Goal: Task Accomplishment & Management: Manage account settings

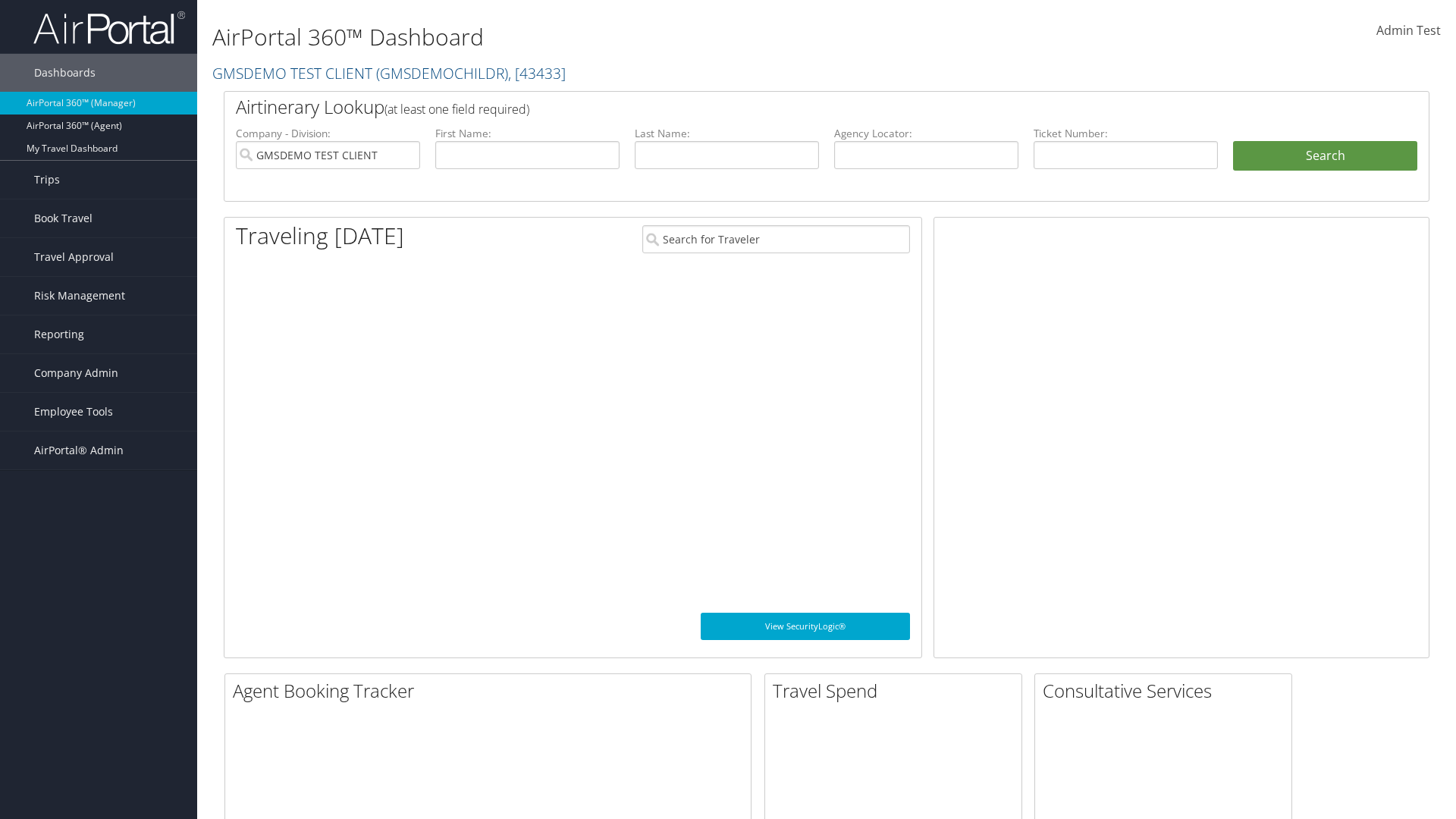
click at [99, 373] on span "Company Admin" at bounding box center [77, 374] width 84 height 38
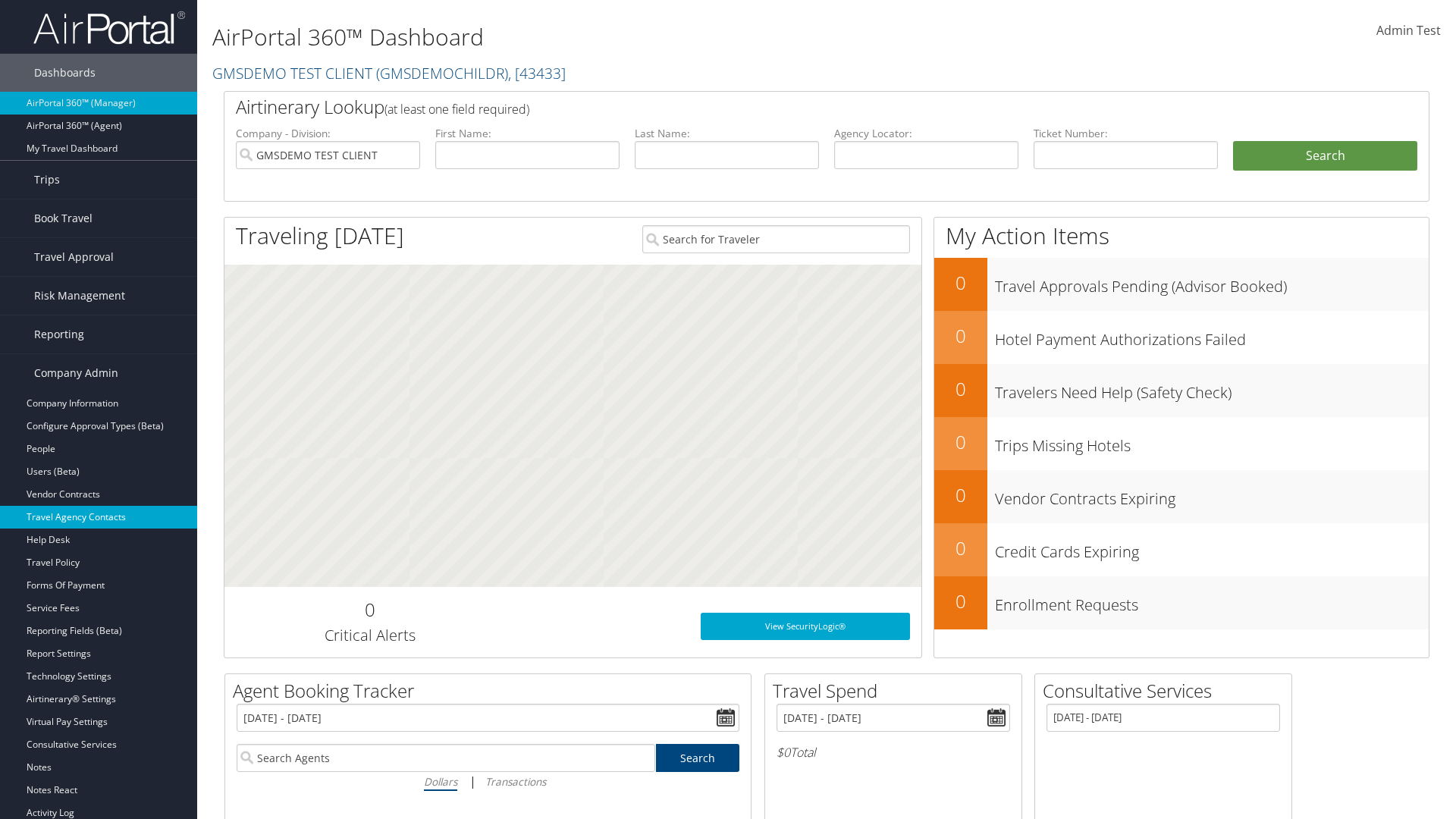
click at [99, 517] on link "Travel Agency Contacts" at bounding box center [99, 517] width 198 height 23
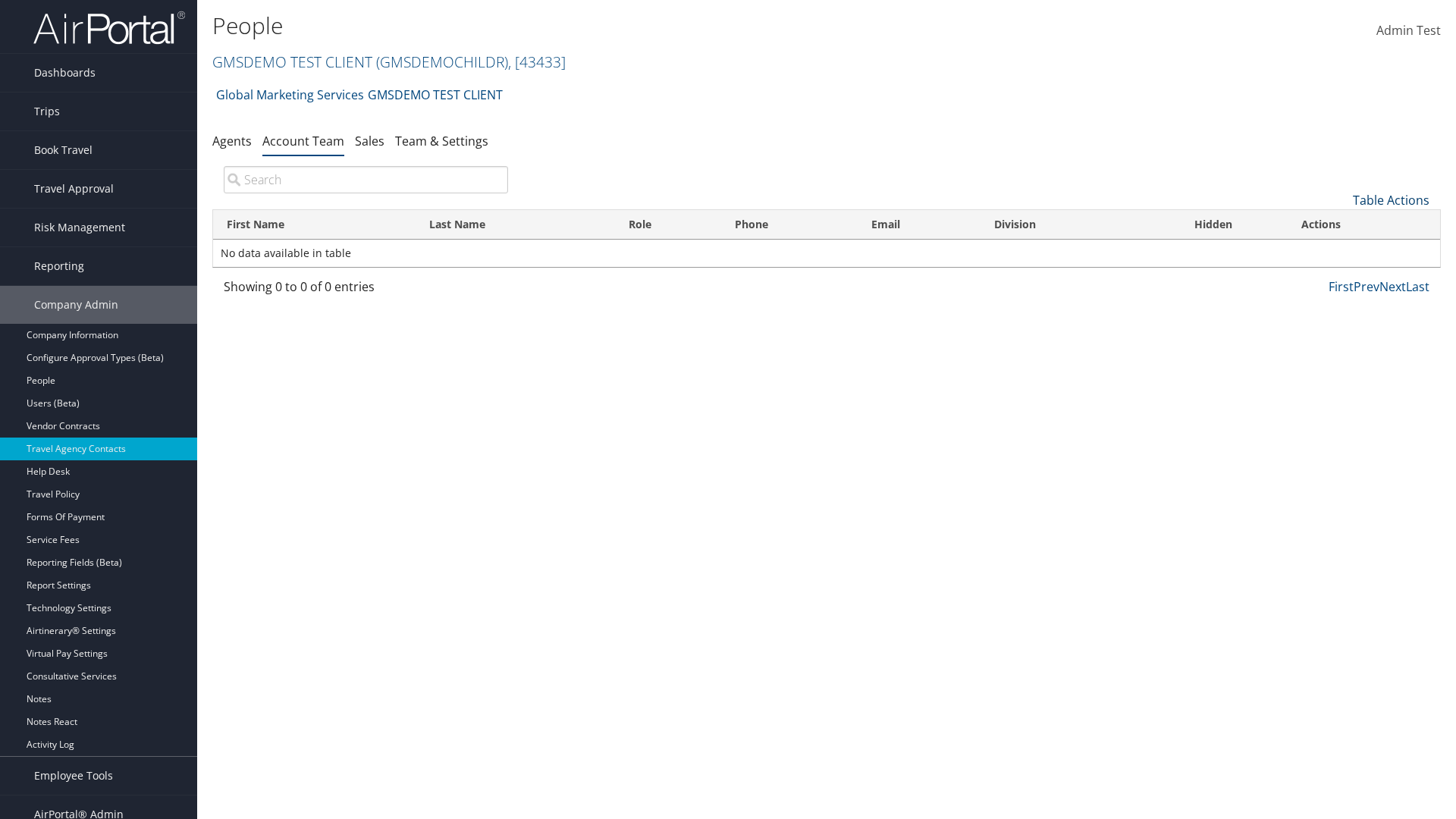
click at [1390, 200] on link "Table Actions" at bounding box center [1391, 201] width 77 height 17
click at [1340, 224] on link "Add Team Member" at bounding box center [1340, 224] width 199 height 26
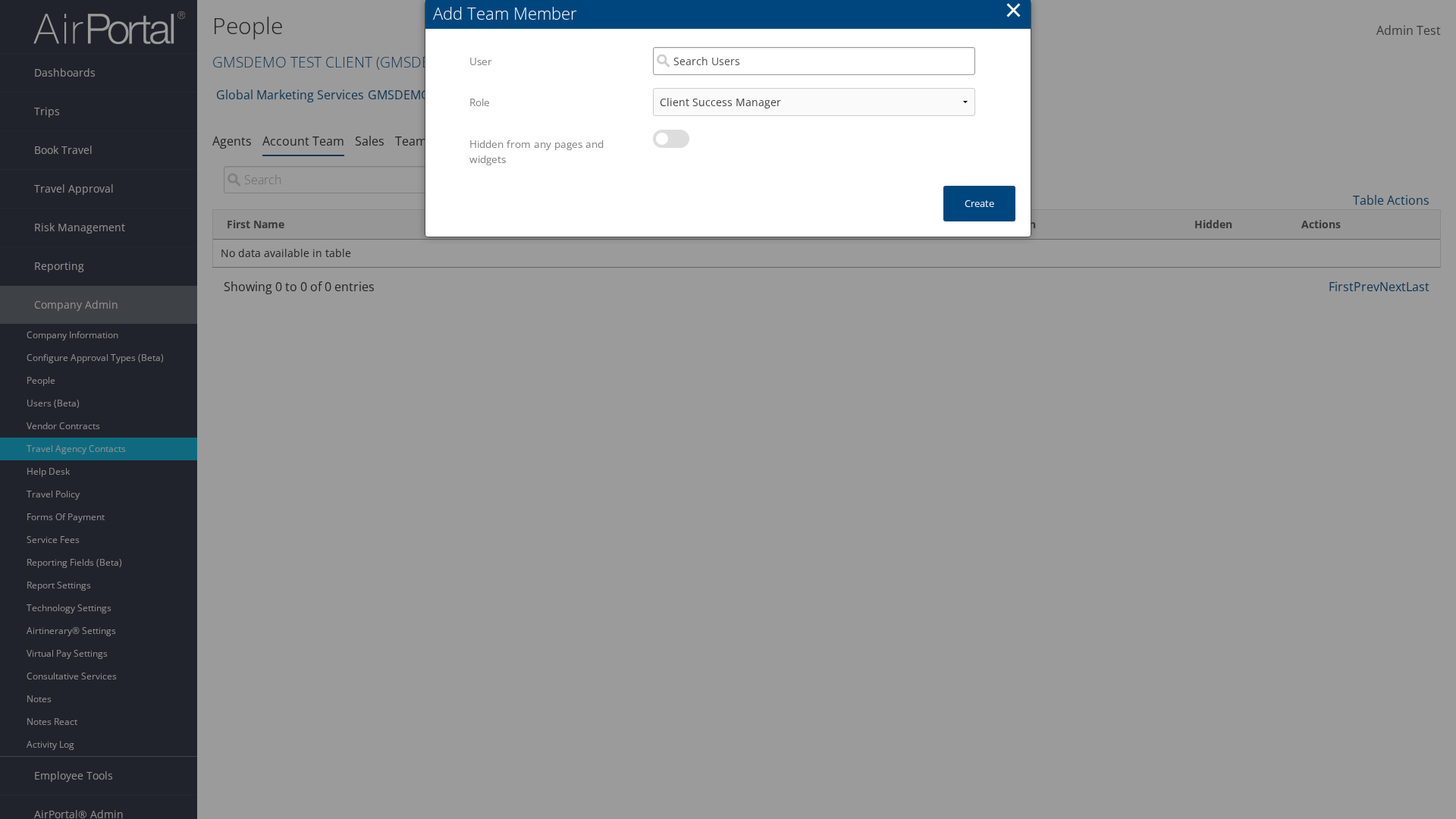
click at [814, 60] on input "search" at bounding box center [814, 60] width 322 height 28
click at [814, 97] on div "User" at bounding box center [814, 105] width 316 height 15
type input "Admin Test"
click at [979, 203] on button "Create" at bounding box center [979, 204] width 72 height 36
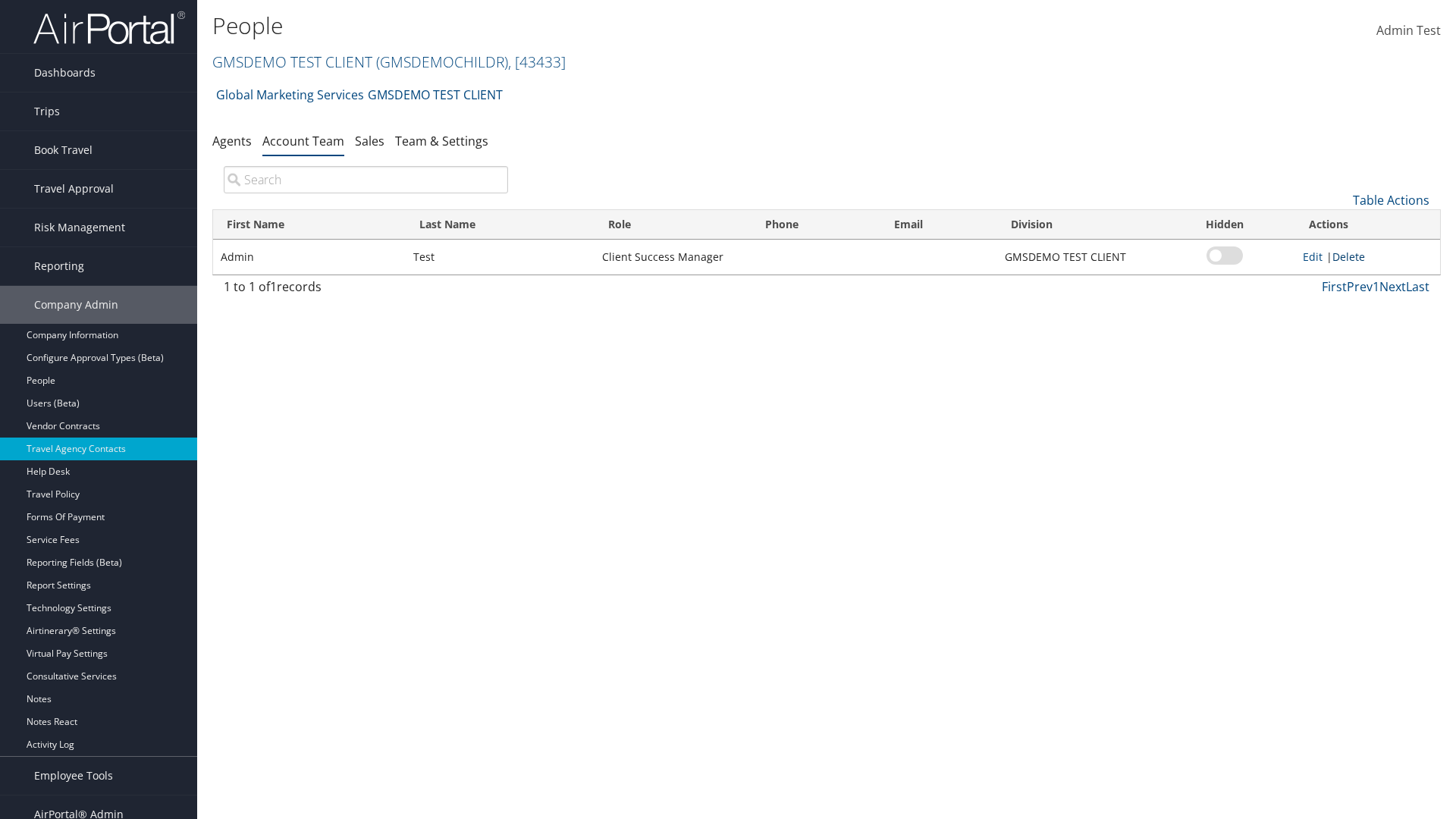
click at [1351, 256] on link "Delete" at bounding box center [1348, 256] width 33 height 15
